Goal: Information Seeking & Learning: Learn about a topic

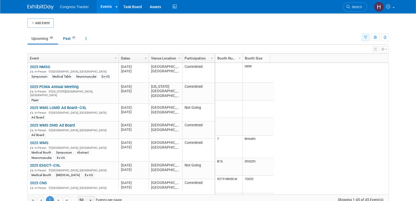
click at [366, 36] on icon "button" at bounding box center [365, 37] width 3 height 3
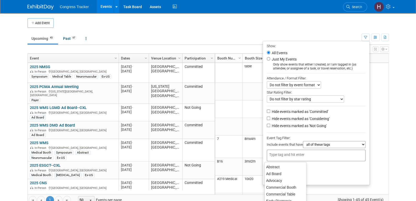
click at [328, 155] on div at bounding box center [316, 155] width 99 height 12
type input "sy"
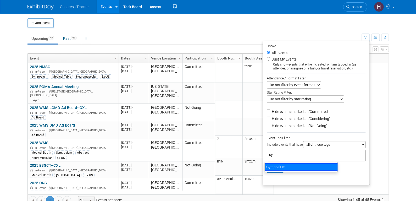
click at [315, 166] on div "Symposium" at bounding box center [300, 166] width 73 height 7
type input "Symposium"
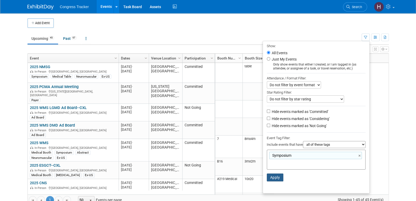
click at [278, 176] on button "Apply" at bounding box center [275, 177] width 17 height 8
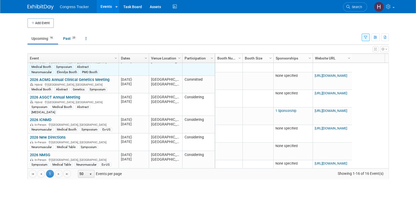
scroll to position [157, 0]
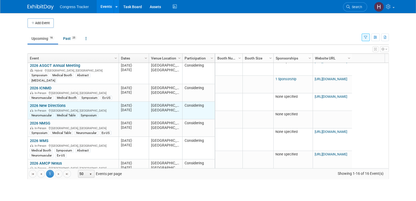
click at [60, 103] on link "2026 New Directions" at bounding box center [48, 105] width 36 height 5
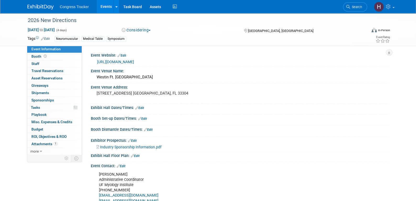
click at [112, 147] on span "Industry Sponsorship Information.pdf" at bounding box center [131, 147] width 62 height 4
click at [107, 9] on link "Events" at bounding box center [106, 6] width 19 height 13
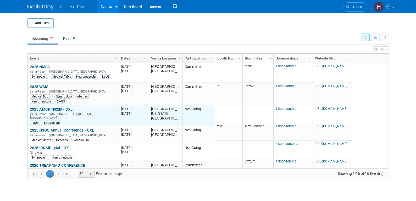
scroll to position [31, 0]
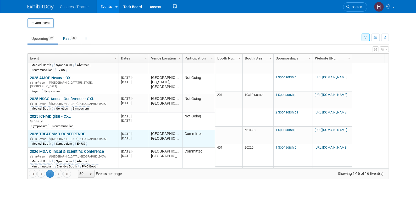
click at [78, 131] on link "2026 TREAT-NMD CONFERENCE" at bounding box center [57, 133] width 55 height 5
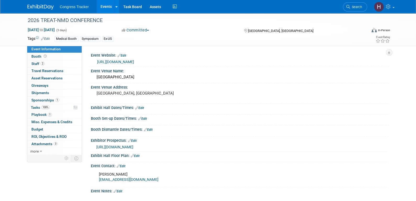
click at [45, 38] on link "Edit" at bounding box center [45, 39] width 9 height 4
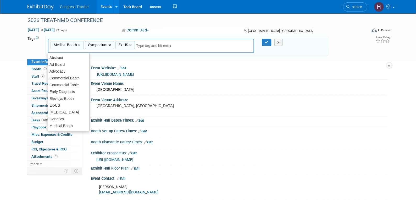
click at [110, 45] on link "×" at bounding box center [110, 45] width 3 height 6
type input "Medical Booth, Ex-US"
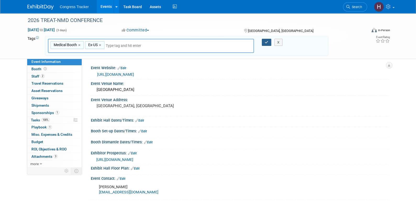
click at [268, 43] on button "button" at bounding box center [266, 42] width 9 height 7
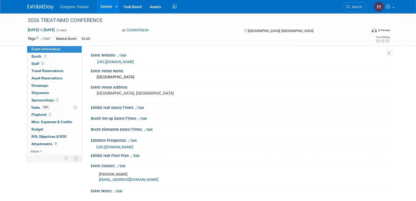
click at [108, 5] on link "Events" at bounding box center [106, 6] width 19 height 13
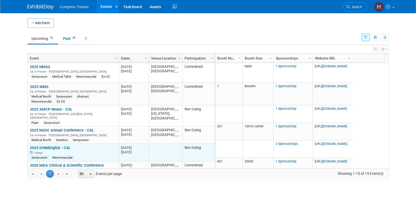
scroll to position [63, 0]
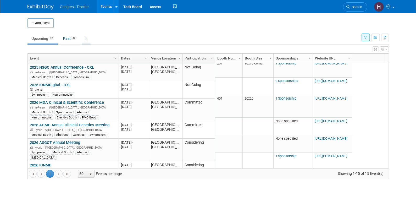
click at [86, 41] on link at bounding box center [86, 39] width 9 height 10
click at [100, 59] on link "Grouped Annually Events grouped by year" at bounding box center [103, 62] width 42 height 12
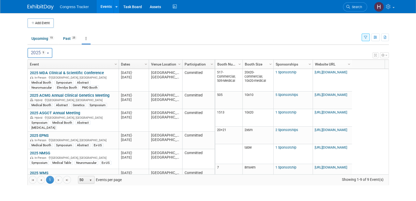
click at [47, 50] on button "2025 9" at bounding box center [39, 53] width 25 height 10
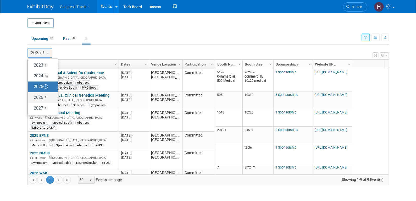
click at [38, 95] on label "2026 9" at bounding box center [41, 97] width 22 height 9
click at [32, 96] on input "2026 9" at bounding box center [30, 97] width 3 height 3
select select "2026"
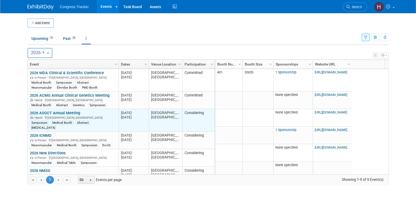
click at [46, 112] on link "2026 ASGCT Annual Meeting" at bounding box center [55, 112] width 50 height 5
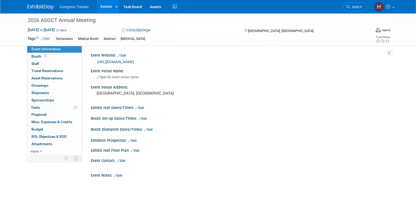
click at [49, 37] on link "Edit" at bounding box center [45, 39] width 9 height 4
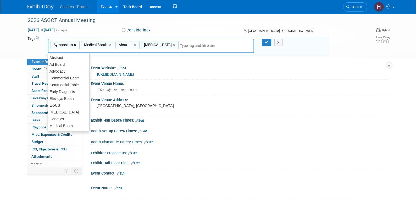
click at [75, 45] on link "×" at bounding box center [75, 45] width 3 height 6
type input "Medical Booth, Abstract, [MEDICAL_DATA]"
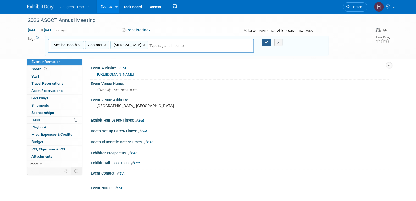
click at [267, 42] on icon "button" at bounding box center [267, 42] width 4 height 3
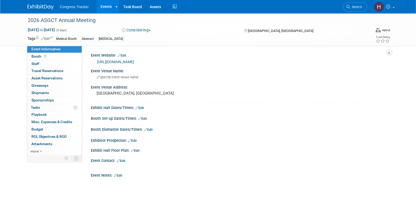
click at [108, 9] on link "Events" at bounding box center [106, 6] width 19 height 13
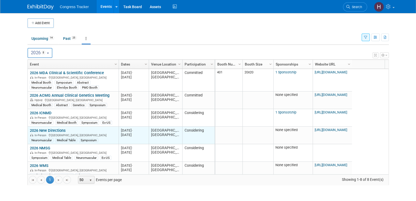
click at [63, 129] on link "2026 New Directions" at bounding box center [48, 130] width 36 height 5
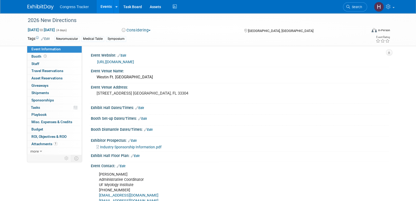
click at [49, 37] on link "Edit" at bounding box center [45, 39] width 9 height 4
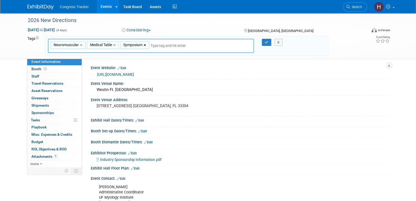
click at [145, 44] on link "×" at bounding box center [145, 45] width 3 height 6
type input "Neuromuscular, Medical Table"
click at [264, 41] on button "button" at bounding box center [266, 42] width 9 height 7
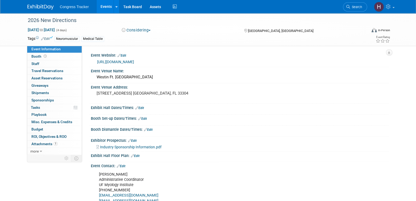
click at [102, 9] on link "Events" at bounding box center [106, 6] width 19 height 13
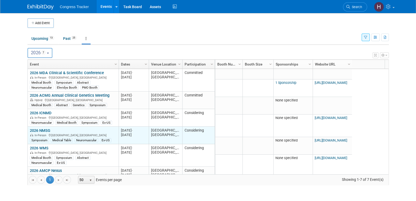
scroll to position [30, 0]
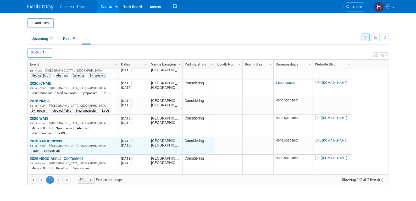
click at [49, 141] on link "2026 AMCP Nexus" at bounding box center [46, 140] width 32 height 5
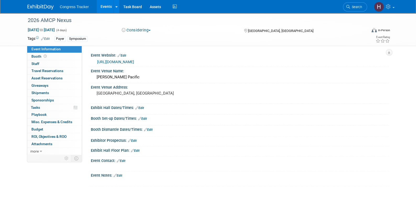
click at [46, 39] on link "Edit" at bounding box center [45, 39] width 9 height 4
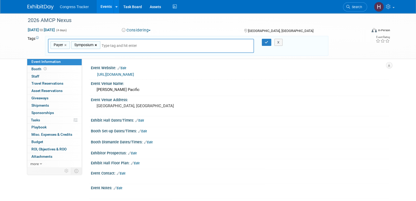
click at [95, 44] on link "×" at bounding box center [96, 45] width 3 height 6
type input "Payer"
click at [266, 41] on icon "button" at bounding box center [267, 42] width 4 height 3
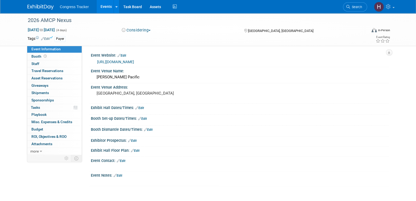
click at [104, 8] on link "Events" at bounding box center [106, 6] width 19 height 13
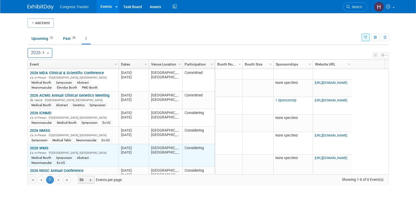
scroll to position [12, 0]
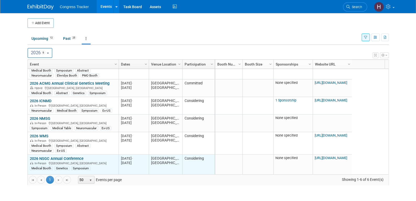
click at [64, 156] on link "2026 NSGC Annual Conference" at bounding box center [57, 158] width 54 height 5
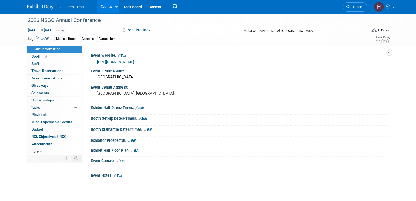
click at [43, 37] on icon at bounding box center [42, 38] width 3 height 3
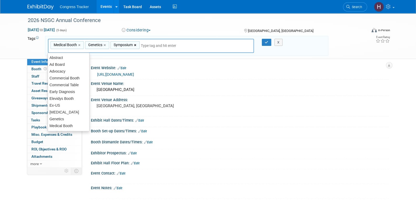
click at [136, 44] on link "×" at bounding box center [135, 45] width 3 height 6
type input "Medical Booth, Genetics"
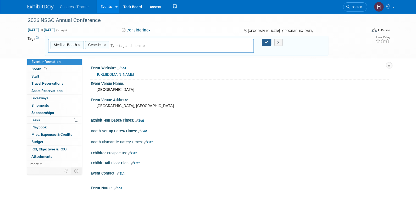
click at [266, 43] on icon "button" at bounding box center [267, 42] width 4 height 3
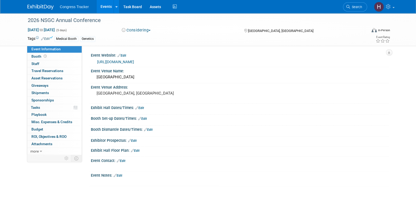
click at [106, 5] on link "Events" at bounding box center [106, 6] width 19 height 13
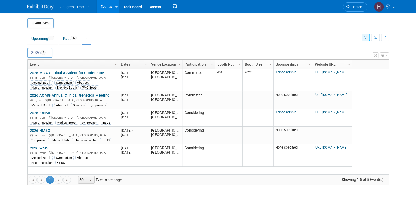
click at [48, 53] on b "button" at bounding box center [48, 53] width 2 height 1
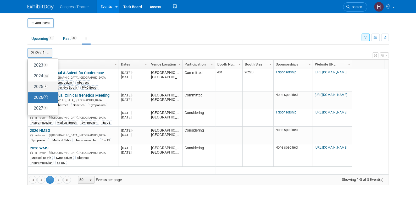
click at [40, 87] on label "2025 9" at bounding box center [41, 86] width 22 height 9
click at [32, 87] on input "2025 9" at bounding box center [30, 86] width 3 height 3
select select "2025"
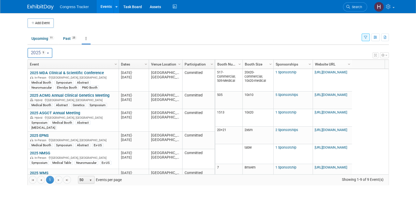
click at [365, 39] on button "button" at bounding box center [365, 38] width 8 height 8
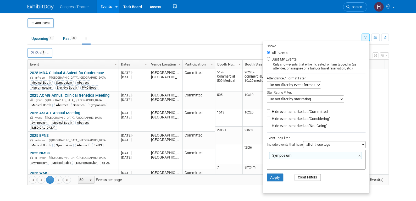
click at [306, 176] on button "Clear Filters" at bounding box center [307, 177] width 26 height 7
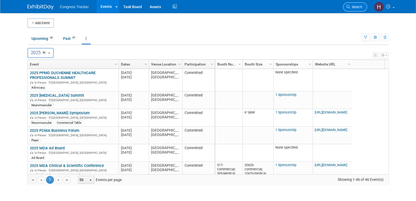
click at [353, 8] on span "Search" at bounding box center [356, 7] width 12 height 4
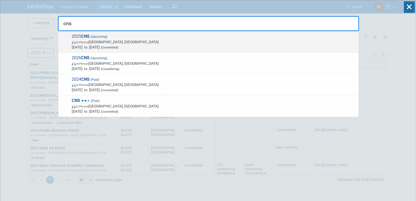
type input "cns"
click at [98, 41] on span "In-Person Charlotte, NC" at bounding box center [214, 41] width 284 height 5
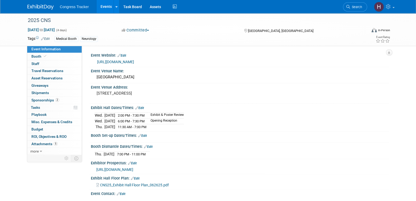
click at [134, 63] on link "[URL][DOMAIN_NAME]" at bounding box center [115, 62] width 37 height 4
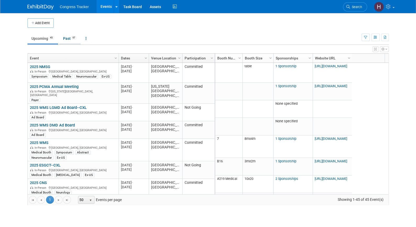
click at [67, 38] on link "Past 97" at bounding box center [69, 39] width 21 height 10
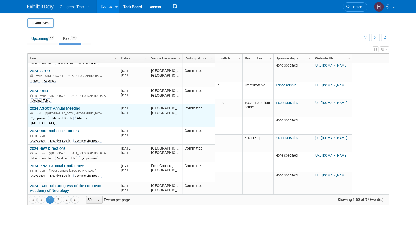
scroll to position [842, 0]
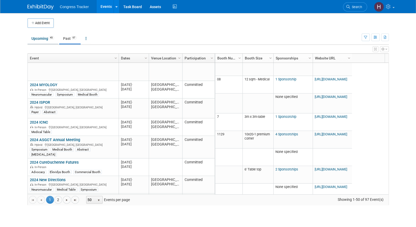
click at [42, 36] on link "Upcoming 45" at bounding box center [42, 39] width 31 height 10
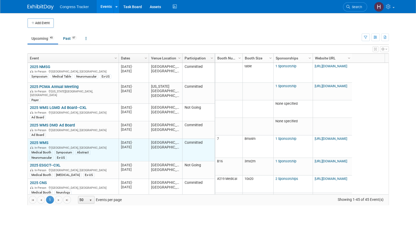
click at [38, 140] on link "2025 WMS" at bounding box center [39, 142] width 19 height 5
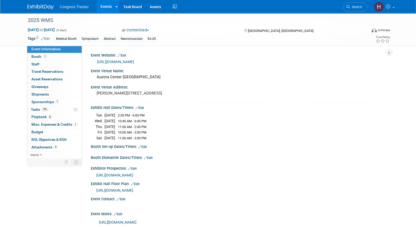
click at [112, 60] on link "[URL][DOMAIN_NAME]" at bounding box center [115, 62] width 37 height 4
